Goal: Task Accomplishment & Management: Manage account settings

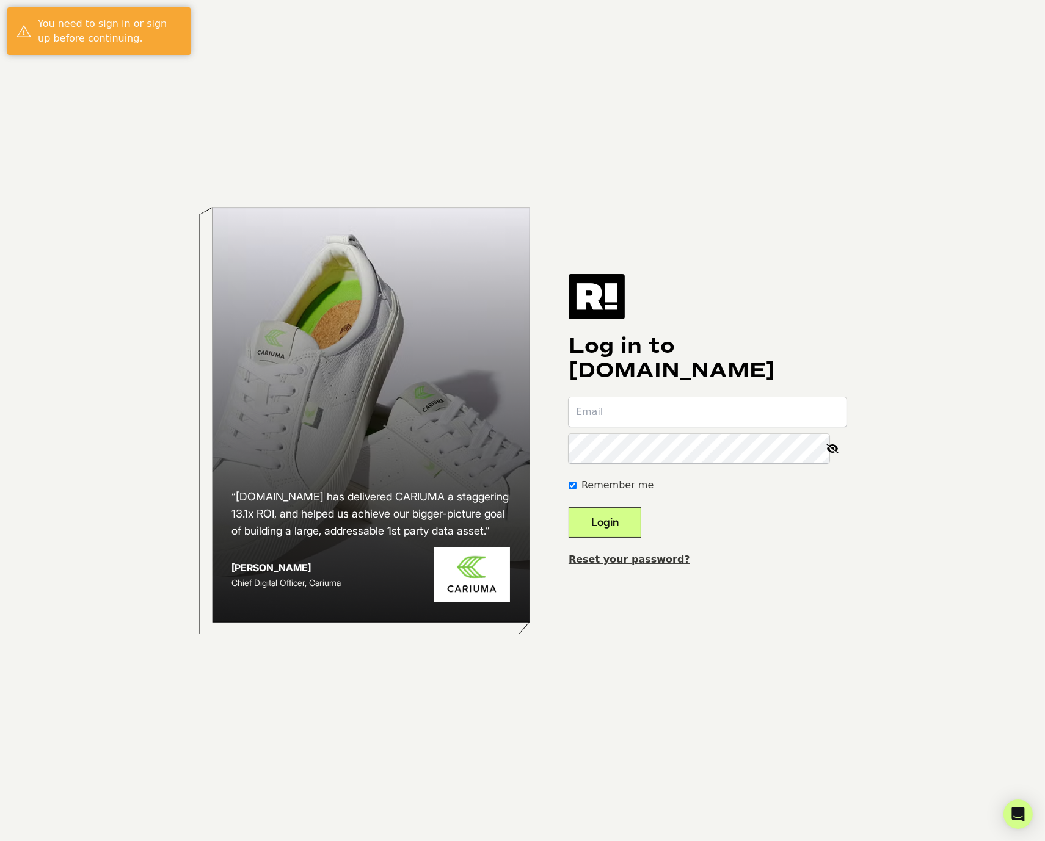
type input "adrian@d8gas.com"
click at [641, 525] on button "Login" at bounding box center [604, 522] width 73 height 31
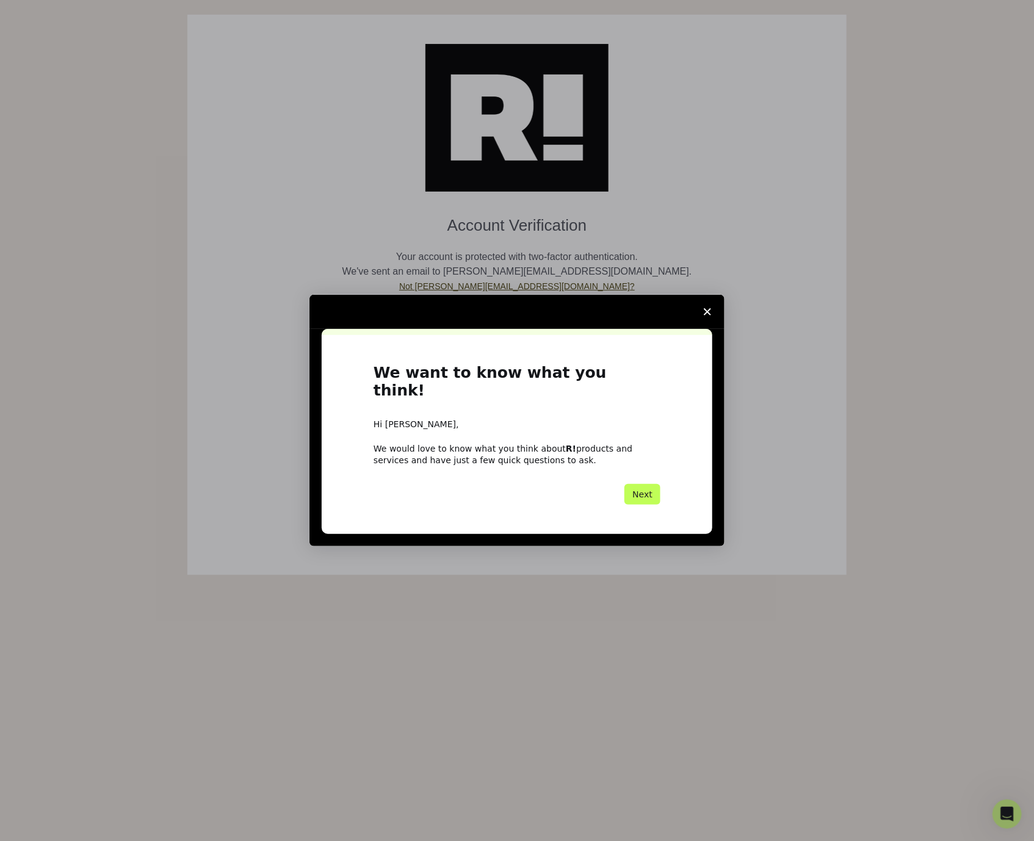
click at [651, 484] on button "Next" at bounding box center [643, 494] width 36 height 21
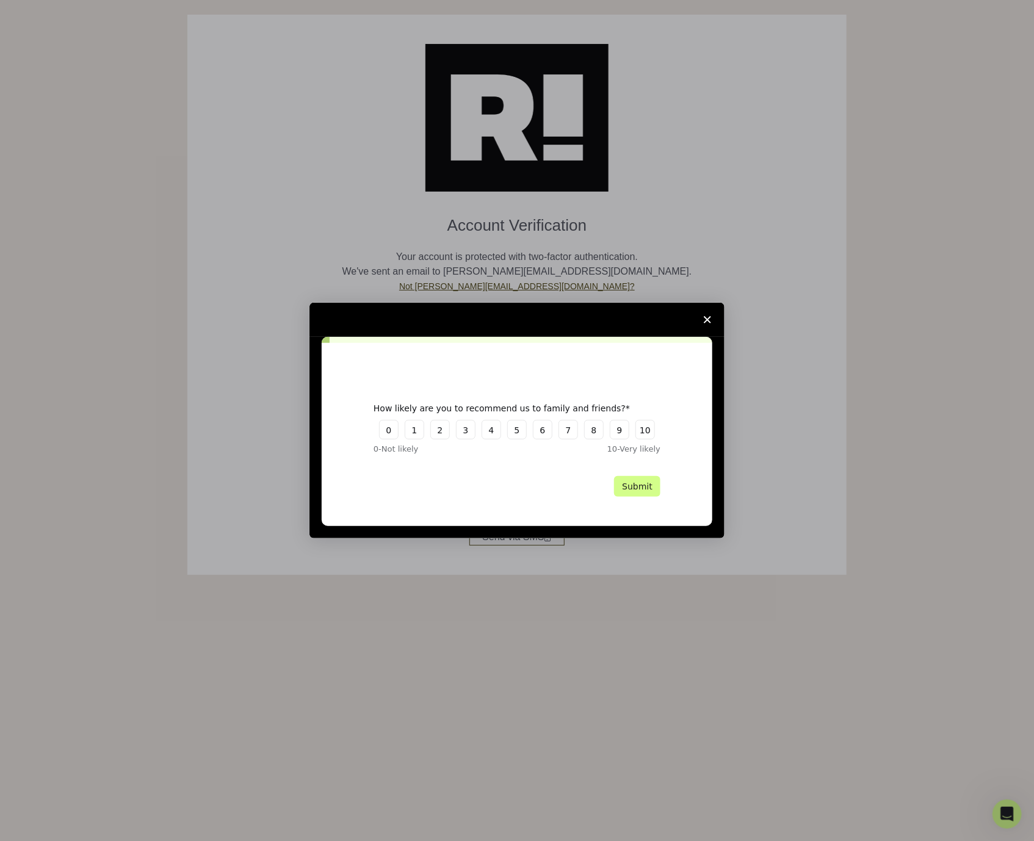
click at [707, 326] on span "Close survey" at bounding box center [708, 320] width 34 height 34
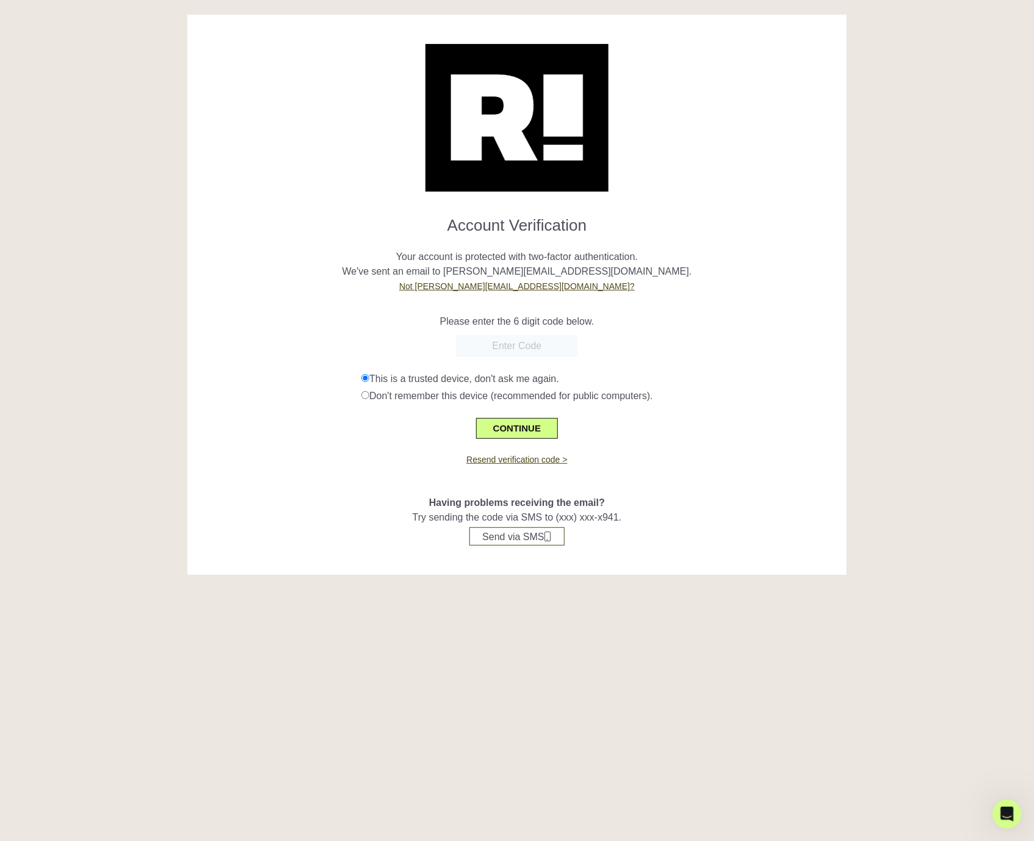
click at [502, 353] on input "text" at bounding box center [517, 346] width 122 height 22
paste input "469307"
type input "469307"
click at [520, 421] on button "CONTINUE" at bounding box center [517, 428] width 82 height 21
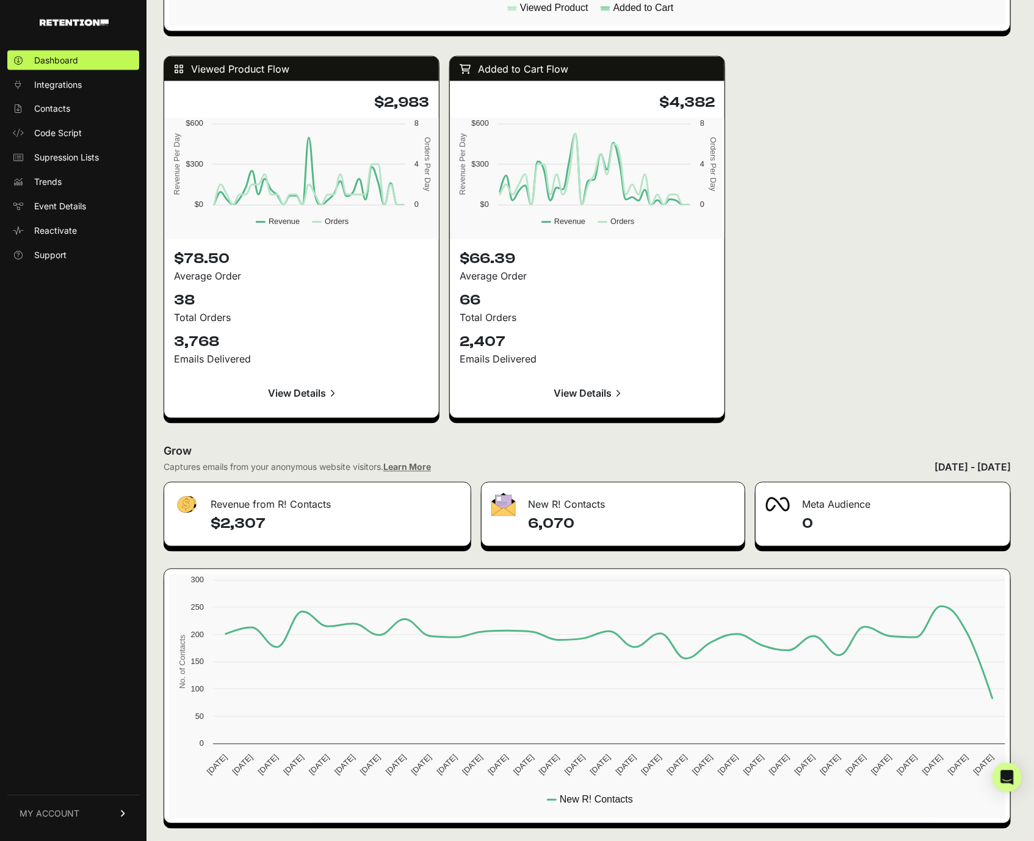
scroll to position [424, 0]
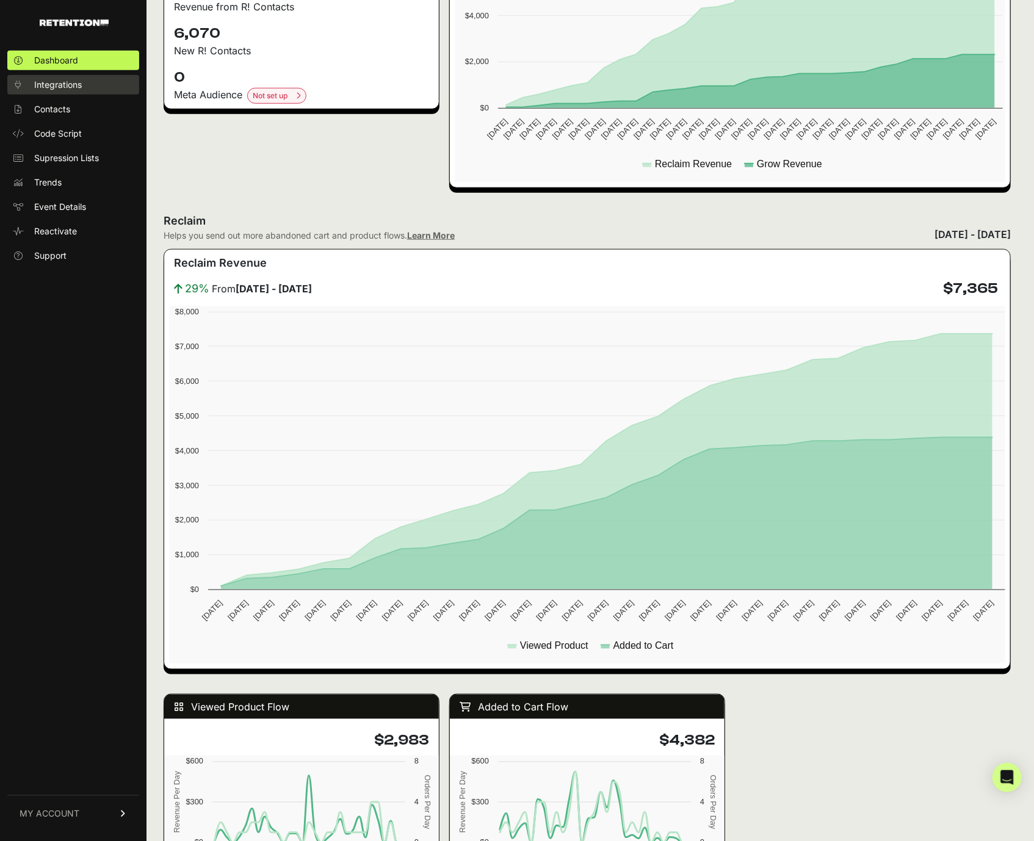
click at [90, 87] on link "Integrations" at bounding box center [73, 85] width 132 height 20
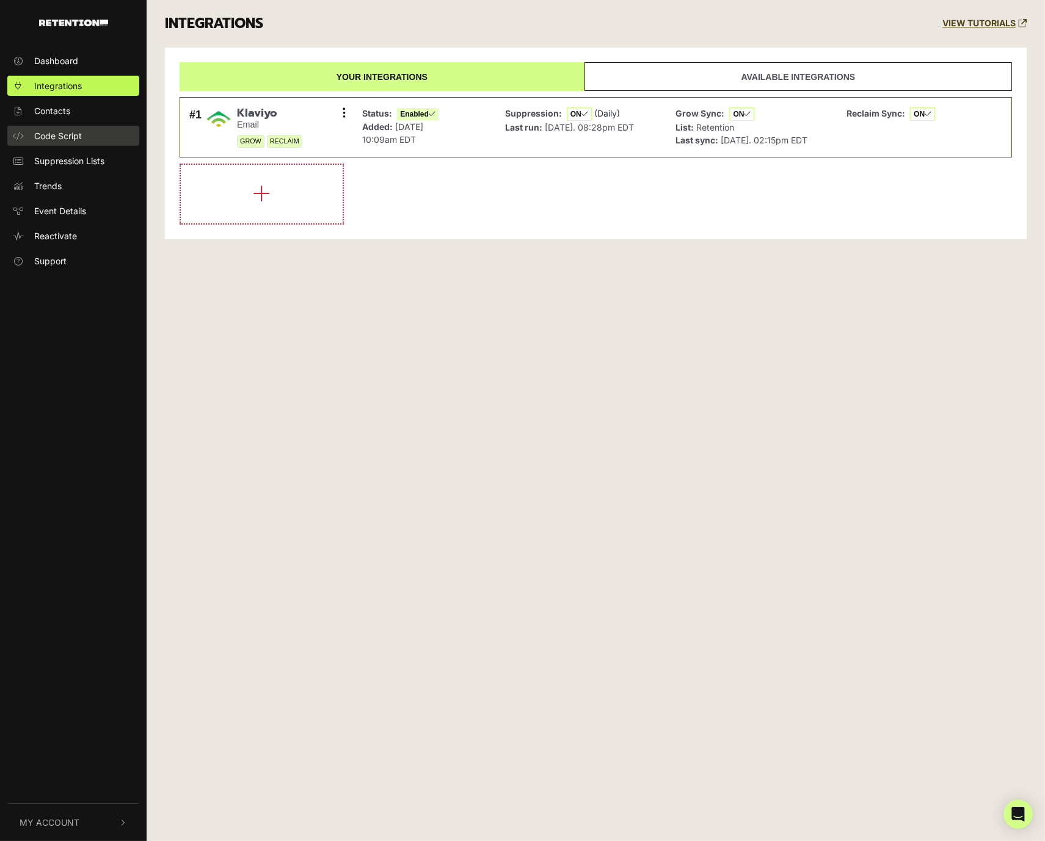
click at [105, 142] on link "Code Script" at bounding box center [73, 136] width 132 height 20
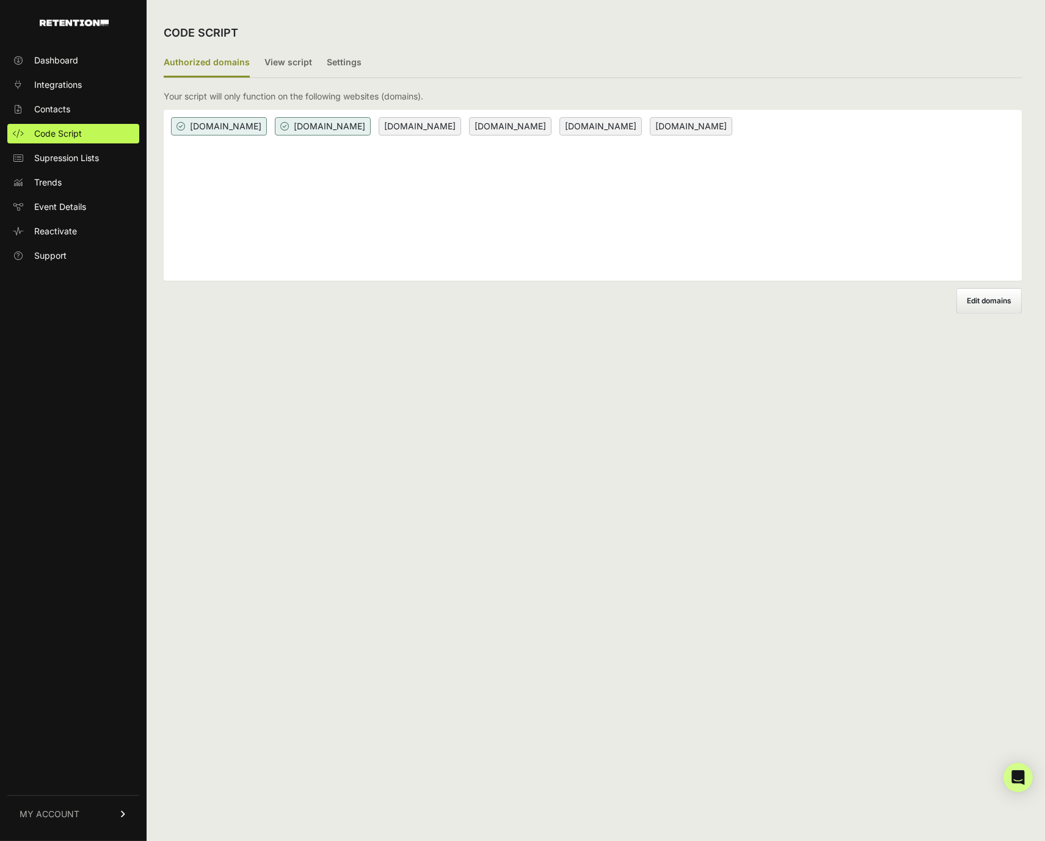
click at [393, 126] on span "[DOMAIN_NAME]" at bounding box center [420, 126] width 82 height 18
drag, startPoint x: 385, startPoint y: 126, endPoint x: 430, endPoint y: 125, distance: 44.6
click at [430, 125] on span "[DOMAIN_NAME]" at bounding box center [420, 126] width 82 height 18
click at [437, 126] on span "torchenterprise.com" at bounding box center [420, 126] width 82 height 18
click at [229, 110] on div "d8gas.com shopbestgummies.com torchenterprise.com www.d8gas.com www.shopbestgum…" at bounding box center [593, 195] width 858 height 171
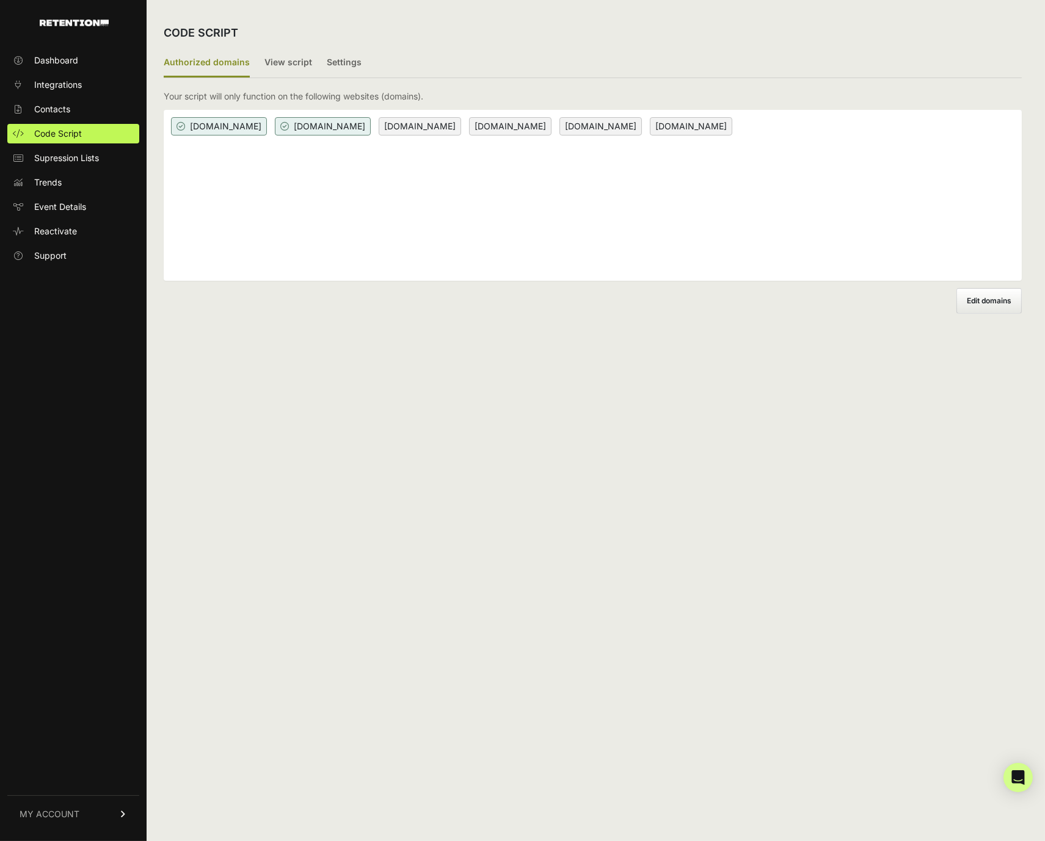
click at [217, 121] on span "d8gas.com" at bounding box center [219, 126] width 96 height 18
click at [85, 109] on link "Contacts" at bounding box center [73, 110] width 132 height 20
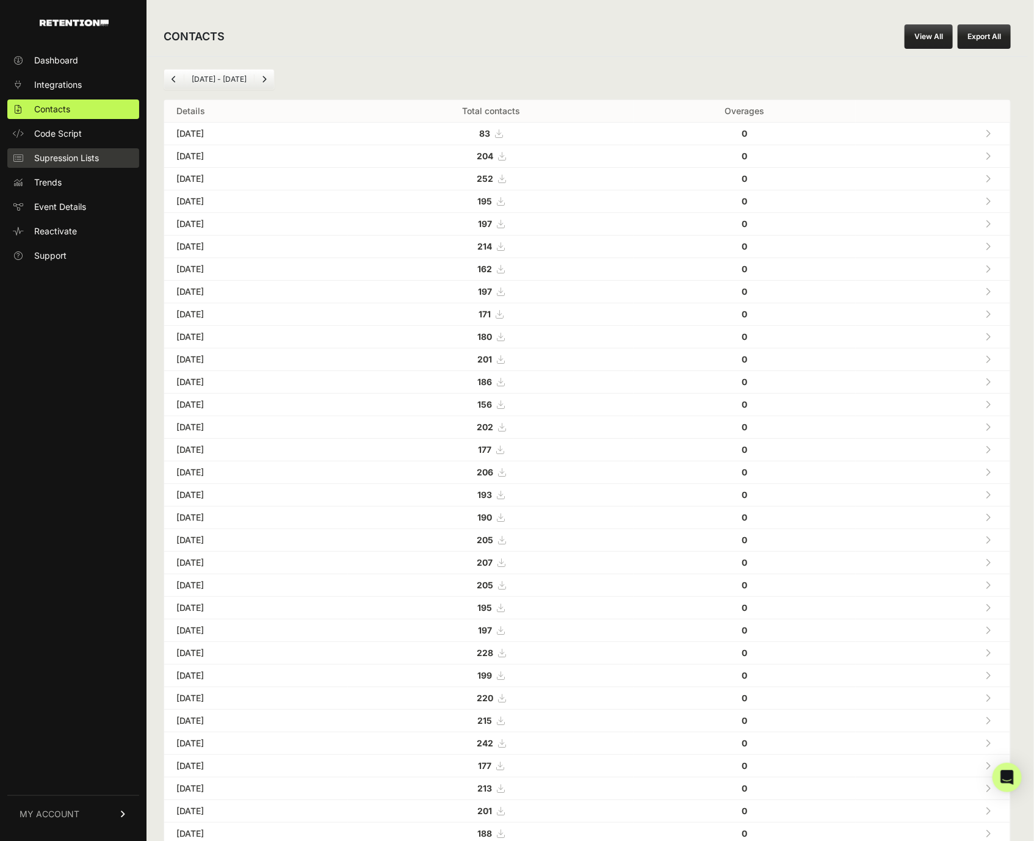
click at [86, 154] on span "Supression Lists" at bounding box center [66, 158] width 65 height 12
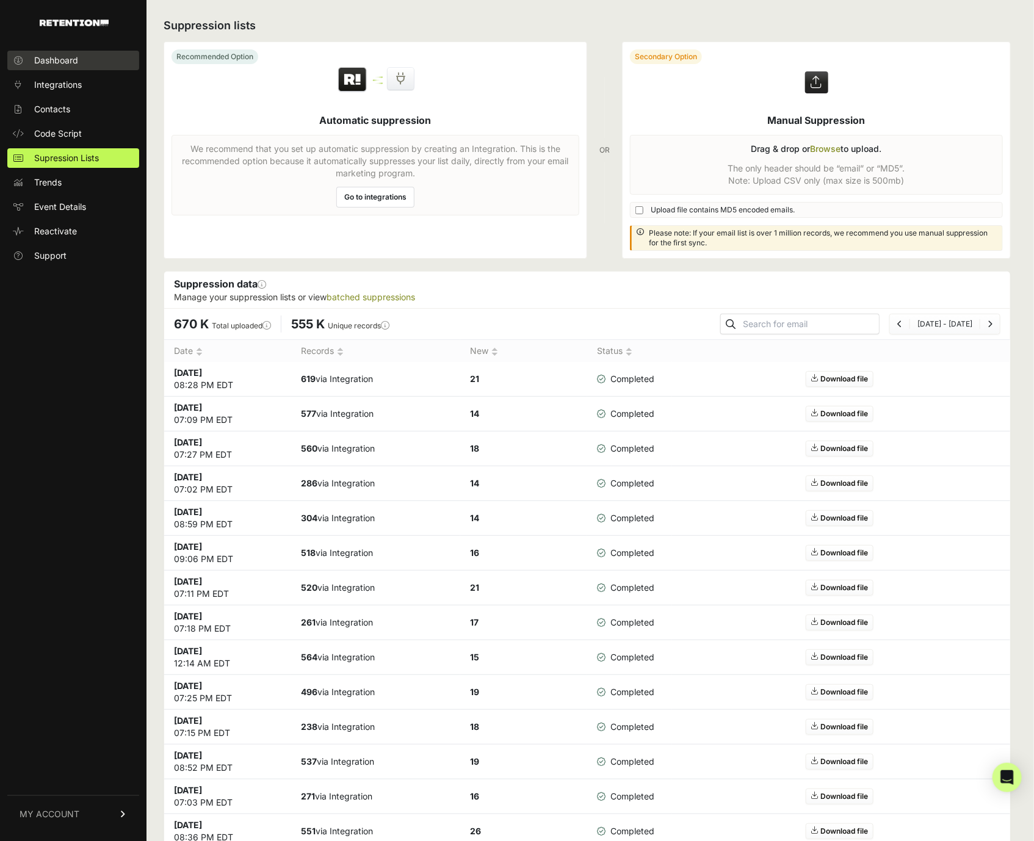
click at [73, 63] on span "Dashboard" at bounding box center [56, 60] width 44 height 12
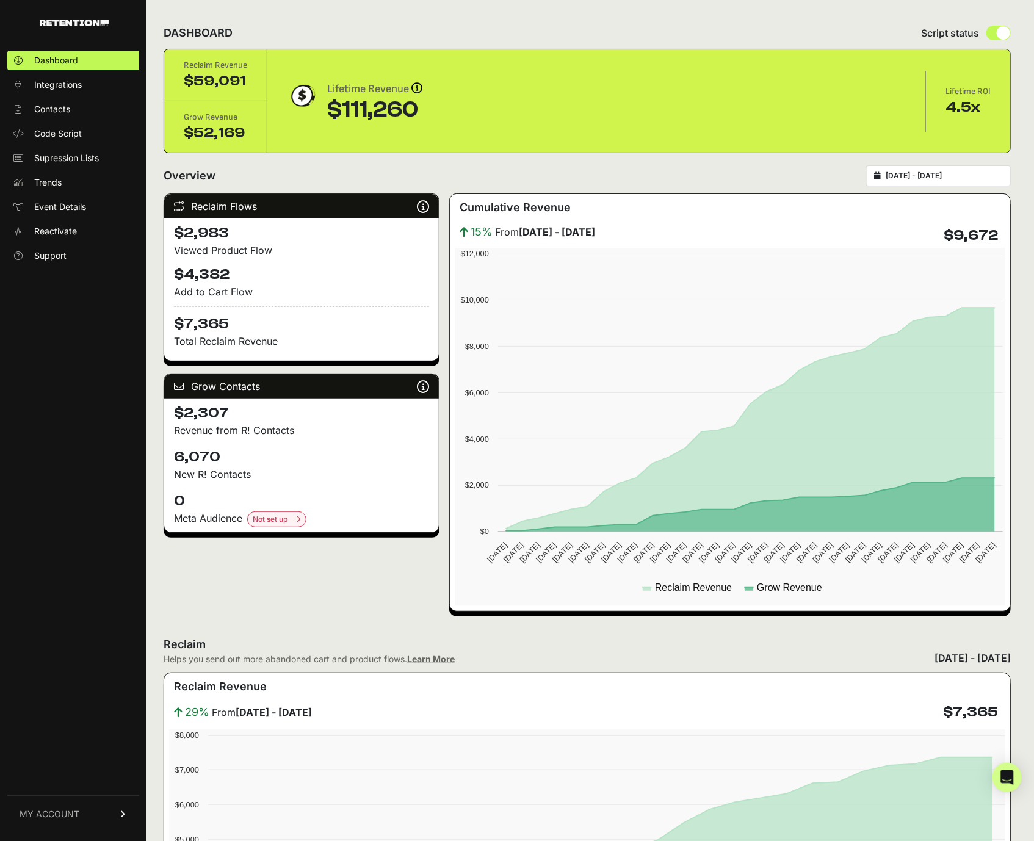
drag, startPoint x: 585, startPoint y: 213, endPoint x: 495, endPoint y: 211, distance: 90.4
click at [481, 211] on div "Cumulative Revenue" at bounding box center [730, 211] width 551 height 24
click at [504, 211] on h3 "Cumulative Revenue" at bounding box center [515, 207] width 111 height 17
click at [505, 210] on h3 "Cumulative Revenue" at bounding box center [515, 207] width 111 height 17
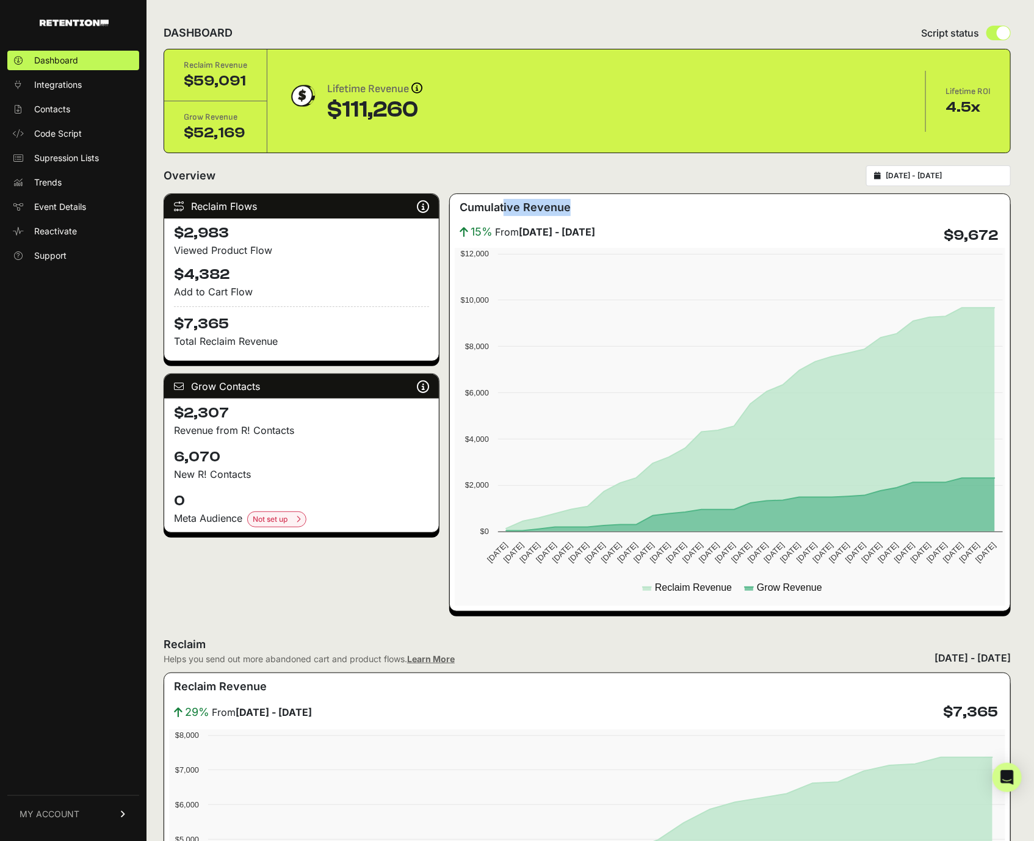
click at [557, 212] on h3 "Cumulative Revenue" at bounding box center [515, 207] width 111 height 17
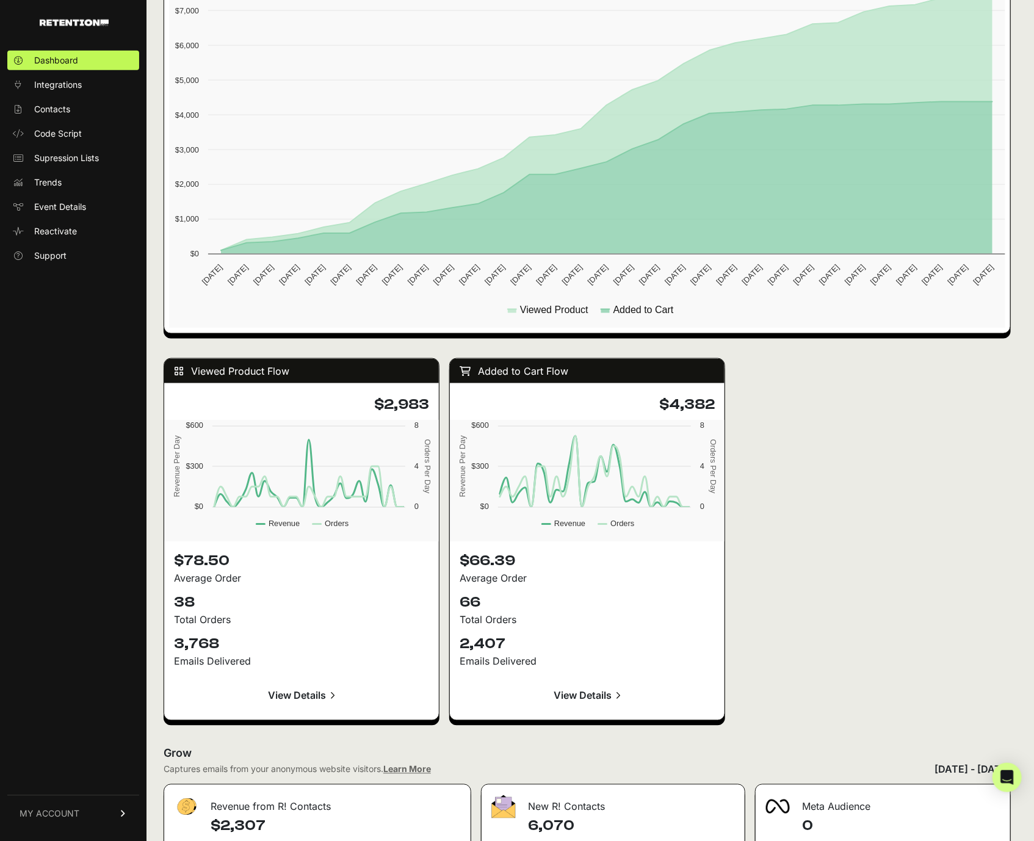
scroll to position [761, 0]
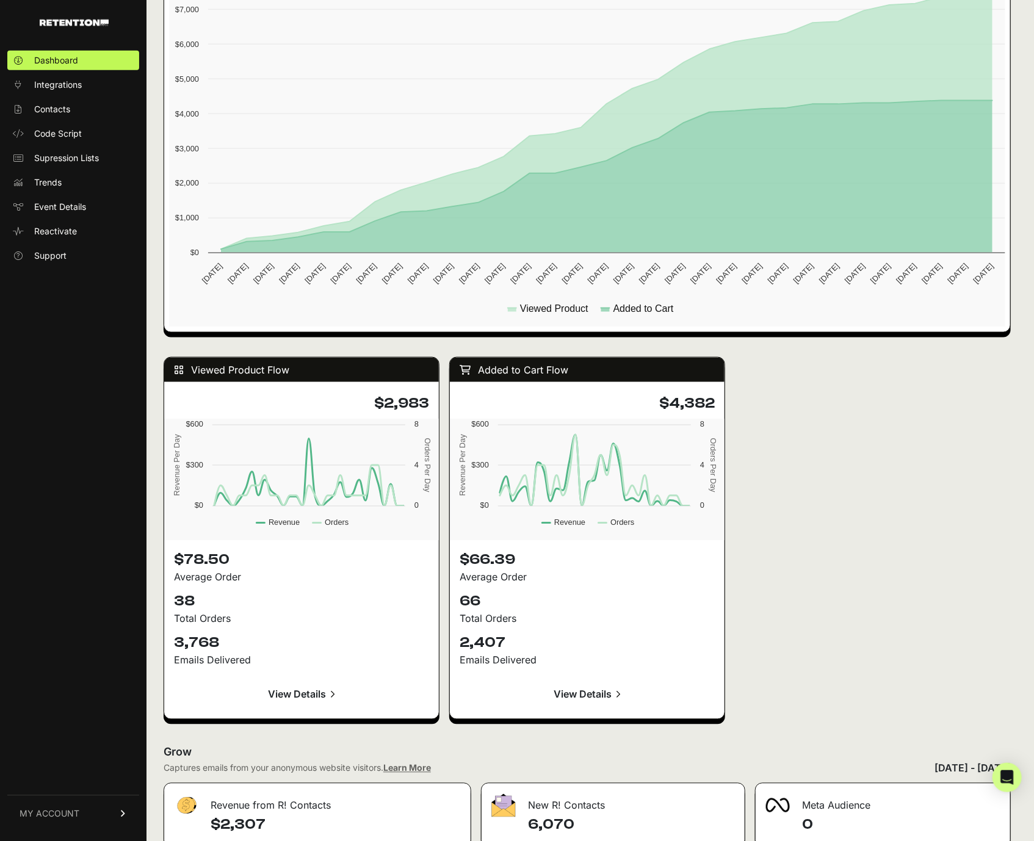
drag, startPoint x: 670, startPoint y: 403, endPoint x: 721, endPoint y: 399, distance: 51.5
click at [721, 399] on div "$4,382" at bounding box center [587, 404] width 275 height 29
click at [722, 399] on div "$4,382" at bounding box center [587, 404] width 275 height 29
drag, startPoint x: 720, startPoint y: 401, endPoint x: 665, endPoint y: 404, distance: 55.7
click at [665, 404] on div "$4,382" at bounding box center [587, 404] width 275 height 29
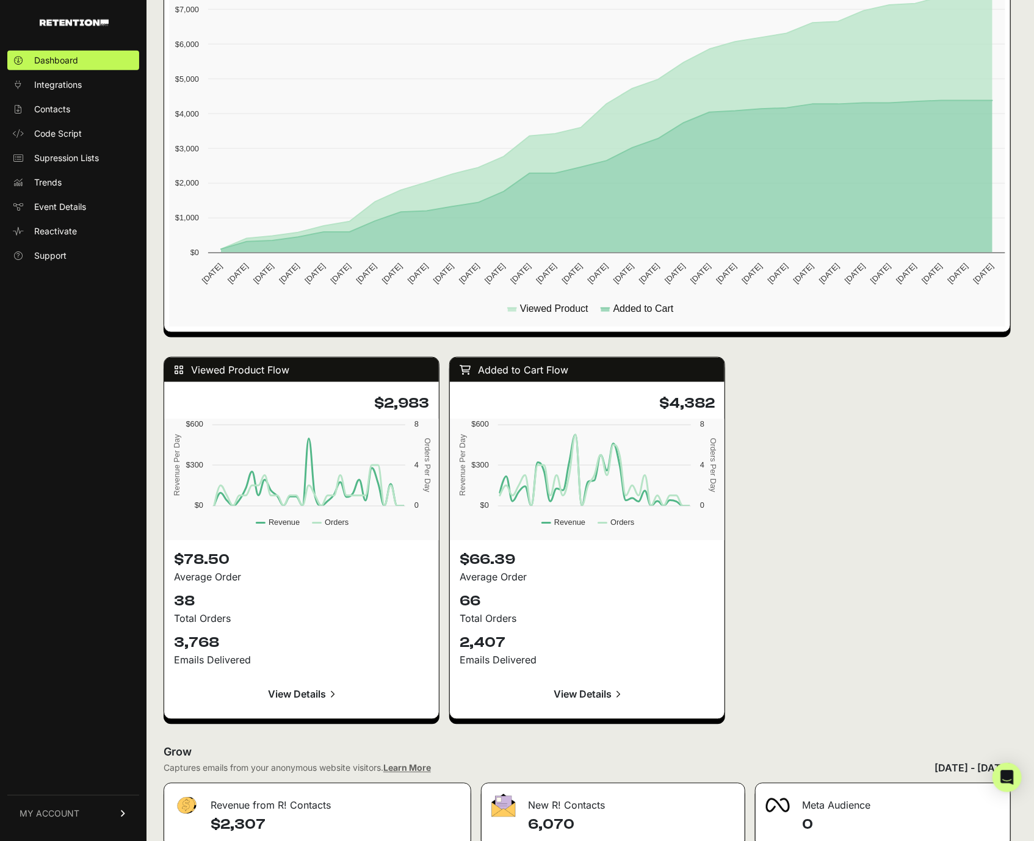
click at [665, 404] on h4 "$4,382" at bounding box center [587, 404] width 255 height 20
drag, startPoint x: 673, startPoint y: 402, endPoint x: 719, endPoint y: 400, distance: 45.9
click at [715, 400] on h4 "$4,382" at bounding box center [587, 404] width 255 height 20
click at [719, 400] on div "$4,382" at bounding box center [587, 404] width 275 height 29
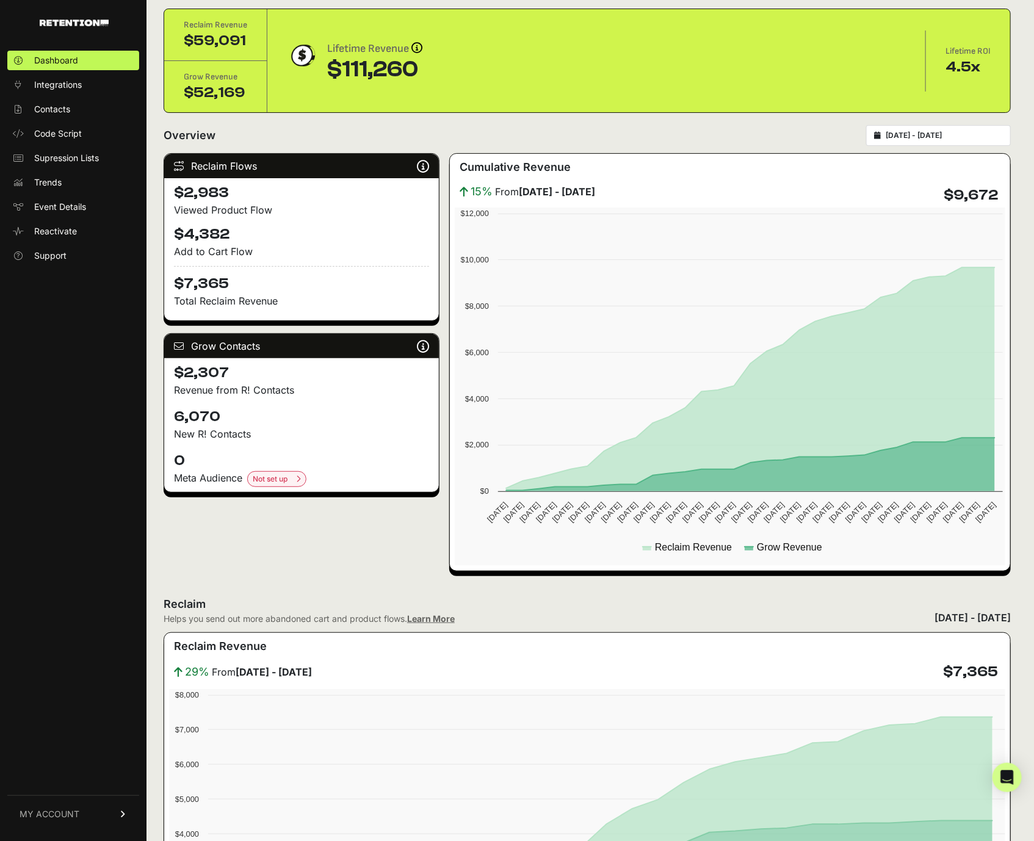
scroll to position [0, 0]
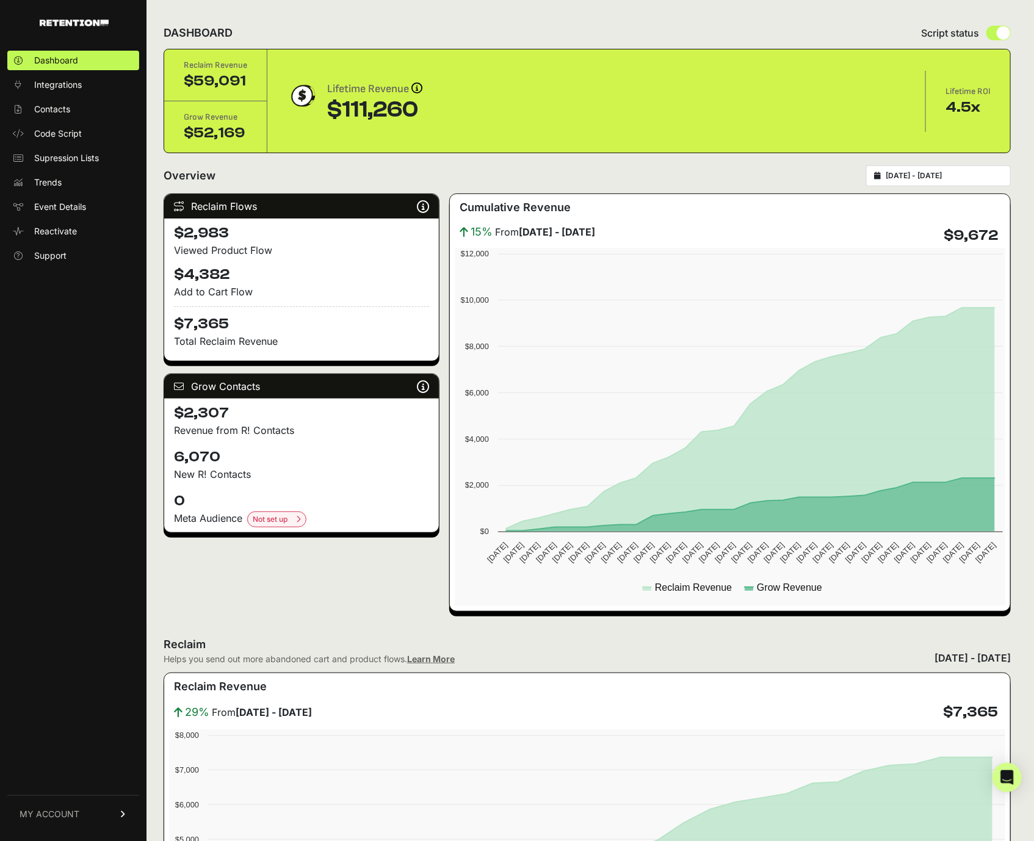
click at [446, 463] on div "Reclaim Flows Reclaim identifies your known audience when your ESP can't (due t…" at bounding box center [587, 403] width 847 height 418
click at [211, 84] on div "$59,091" at bounding box center [215, 81] width 63 height 20
click at [85, 85] on link "Integrations" at bounding box center [73, 85] width 132 height 20
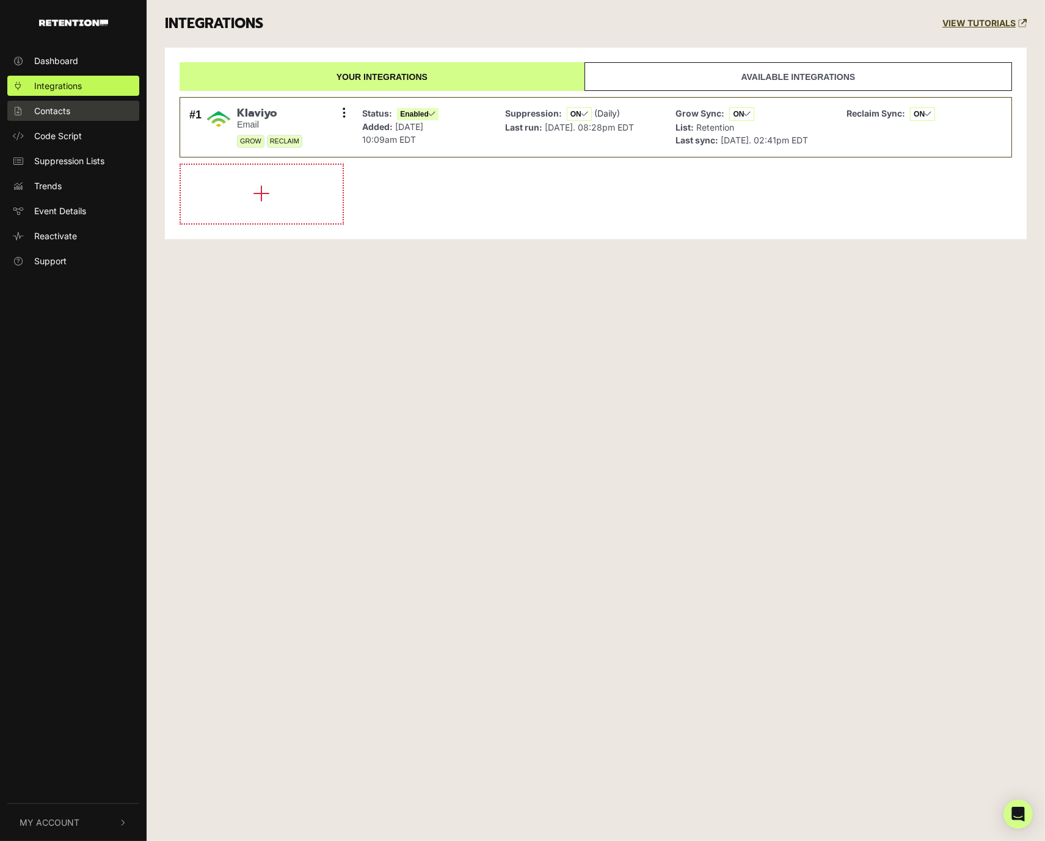
click at [74, 112] on link "Contacts" at bounding box center [73, 111] width 132 height 20
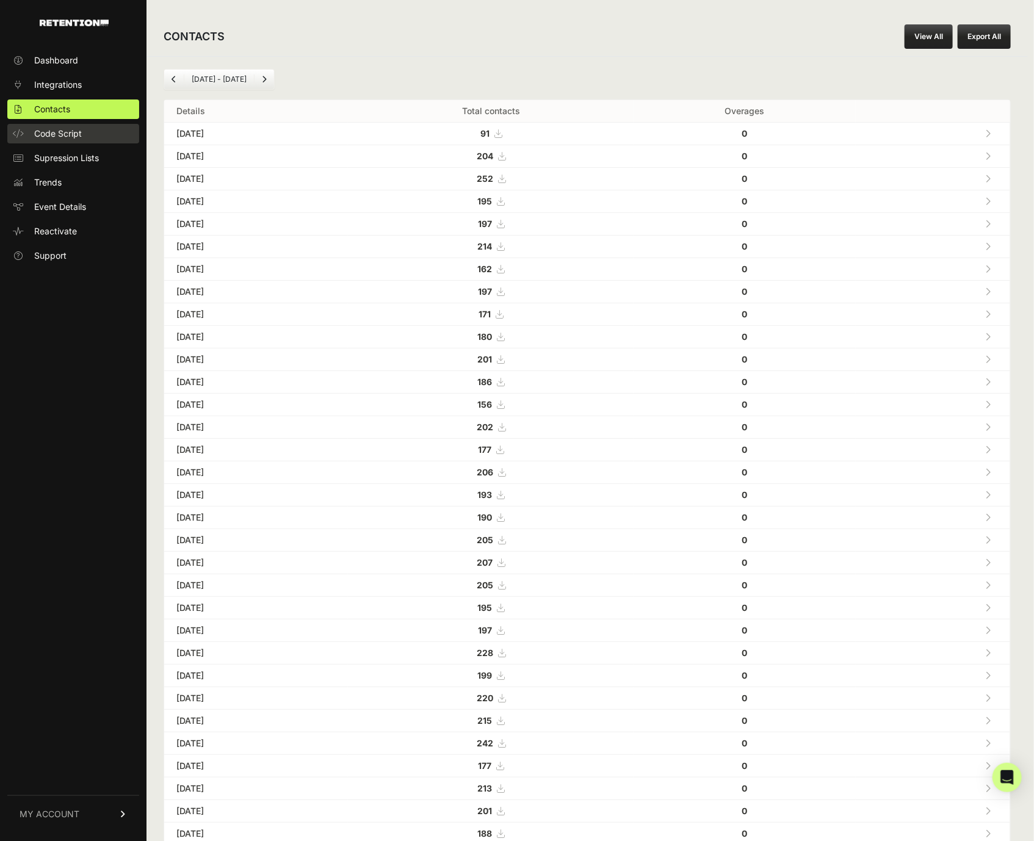
click at [72, 137] on span "Code Script" at bounding box center [58, 134] width 48 height 12
